Goal: Find contact information: Find contact information

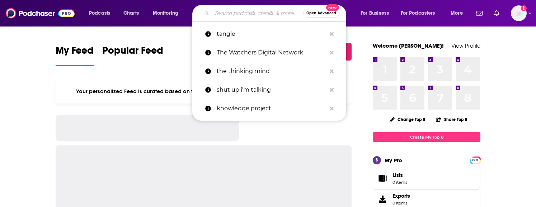
click at [247, 13] on input "Search podcasts, credits, & more..." at bounding box center [257, 13] width 91 height 11
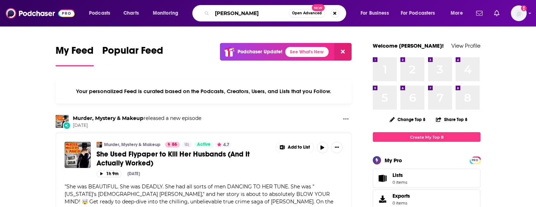
type input "mockler"
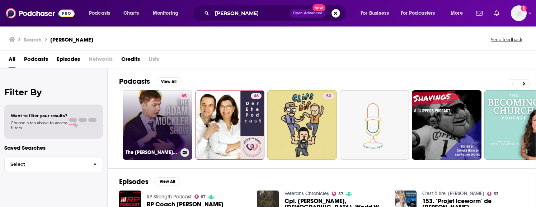
click at [168, 117] on link "65 The Adam Mockler Show" at bounding box center [158, 125] width 70 height 70
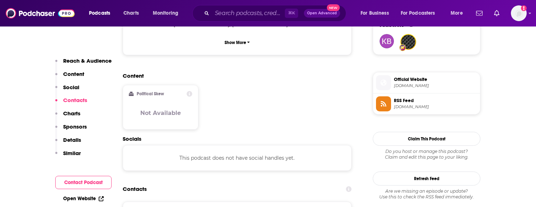
scroll to position [537, 0]
click at [408, 103] on span "RSS Feed" at bounding box center [435, 100] width 83 height 6
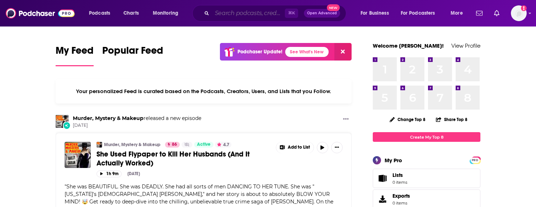
click at [239, 13] on input "Search podcasts, credits, & more..." at bounding box center [248, 13] width 73 height 11
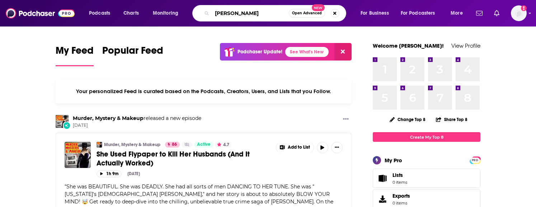
type input "krystal kyle"
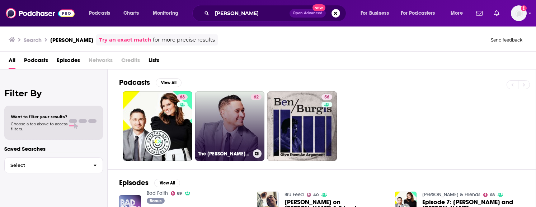
click at [246, 118] on link "62 The Kyle Kulinski Show" at bounding box center [230, 126] width 70 height 70
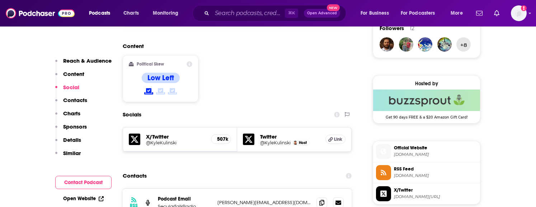
scroll to position [531, 0]
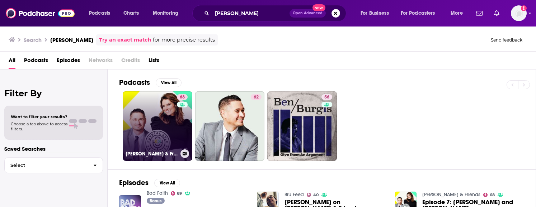
click at [167, 120] on link "68 Krystal Kyle & Friends" at bounding box center [158, 126] width 70 height 70
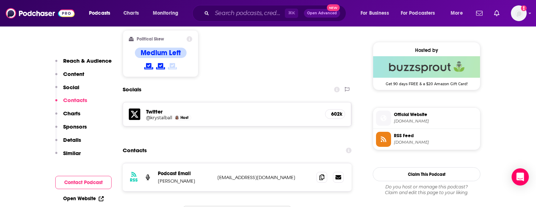
scroll to position [567, 0]
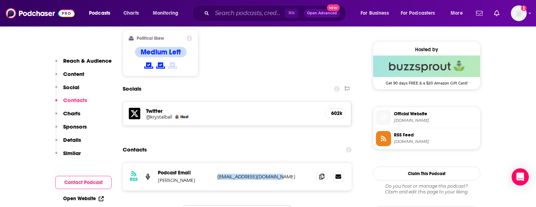
drag, startPoint x: 276, startPoint y: 141, endPoint x: 217, endPoint y: 141, distance: 58.4
click at [217, 174] on p "[EMAIL_ADDRESS][DOMAIN_NAME]" at bounding box center [263, 177] width 93 height 6
copy p "[EMAIL_ADDRESS][DOMAIN_NAME]"
